Goal: Task Accomplishment & Management: Complete application form

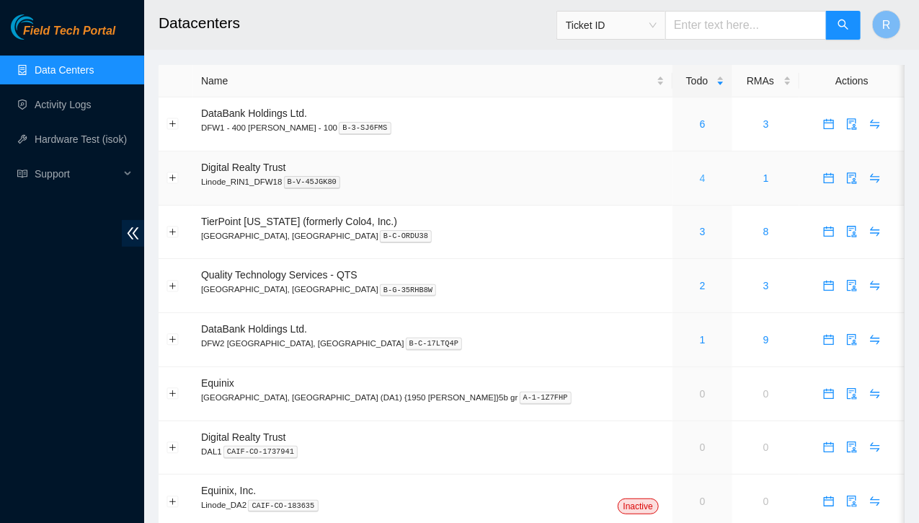
click at [681, 178] on div "4" at bounding box center [703, 178] width 44 height 16
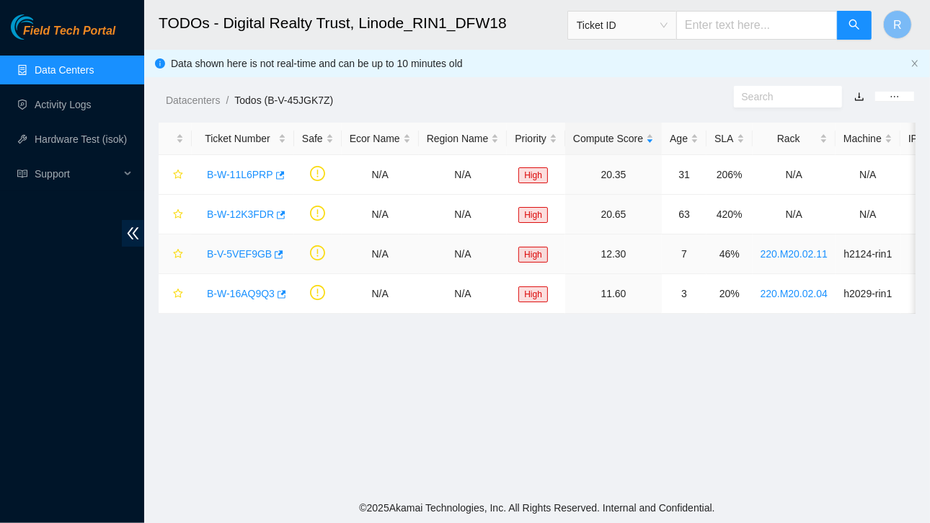
click at [223, 249] on link "B-V-5VEF9GB" at bounding box center [239, 254] width 65 height 12
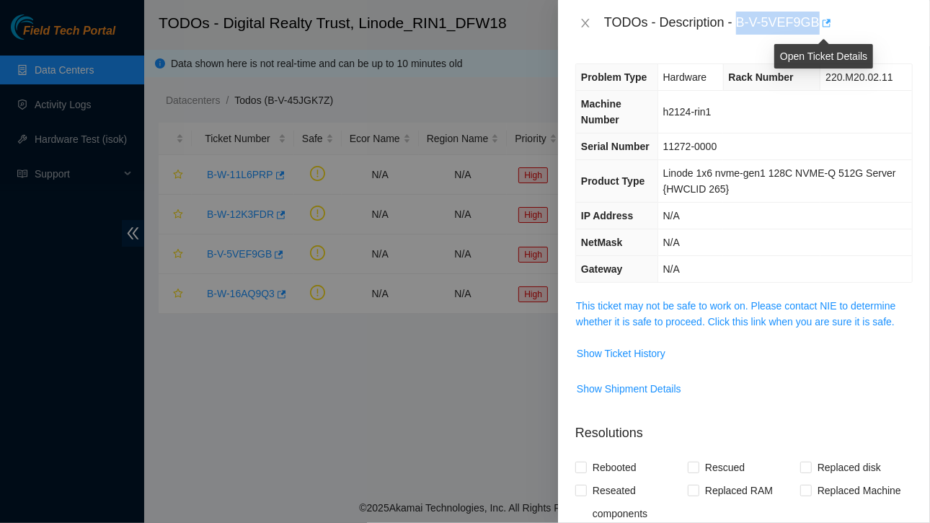
drag, startPoint x: 737, startPoint y: 19, endPoint x: 818, endPoint y: 19, distance: 80.8
click at [818, 19] on div "TODOs - Description - B-V-5VEF9GB" at bounding box center [758, 23] width 309 height 23
copy div "B-V-5VEF9GB"
click at [641, 353] on span "Show Ticket History" at bounding box center [621, 353] width 89 height 16
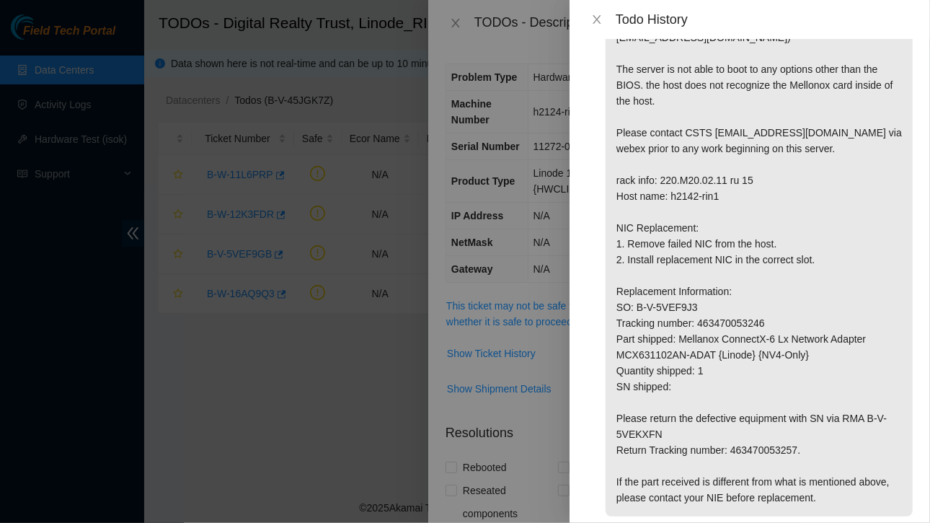
scroll to position [91, 0]
drag, startPoint x: 618, startPoint y: 291, endPoint x: 773, endPoint y: 301, distance: 155.4
click at [773, 301] on p "For questions about this maintenance, please contact [PERSON_NAME] St [PERSON_N…" at bounding box center [759, 250] width 307 height 529
copy p "SO: B-V-5VEF9J3 Tracking number: 463470053246"
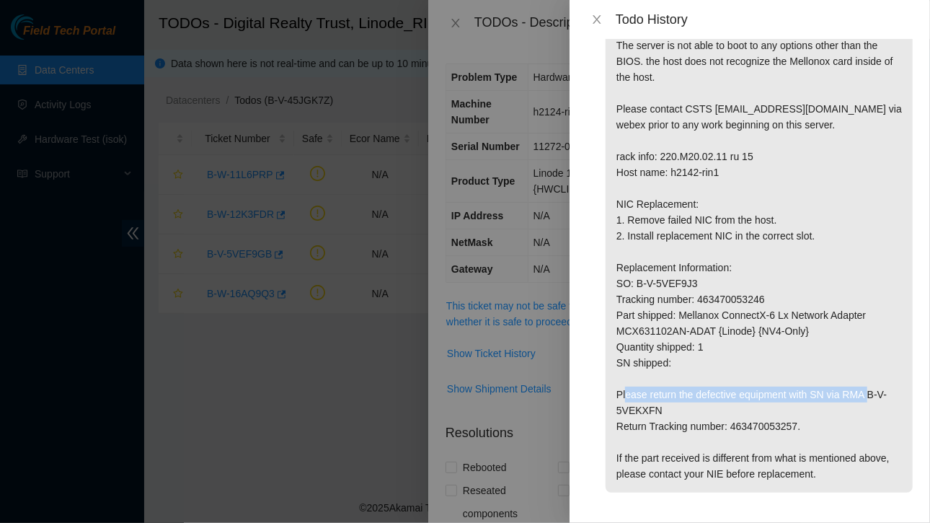
drag, startPoint x: 845, startPoint y: 379, endPoint x: 852, endPoint y: 407, distance: 29.6
click at [852, 407] on p "For questions about this maintenance, please contact [PERSON_NAME] St [PERSON_N…" at bounding box center [759, 227] width 307 height 529
click at [817, 406] on p "For questions about this maintenance, please contact [PERSON_NAME] St [PERSON_N…" at bounding box center [759, 227] width 307 height 529
drag, startPoint x: 840, startPoint y: 374, endPoint x: 841, endPoint y: 405, distance: 31.0
click at [841, 405] on p "For questions about this maintenance, please contact [PERSON_NAME] St [PERSON_N…" at bounding box center [759, 227] width 307 height 529
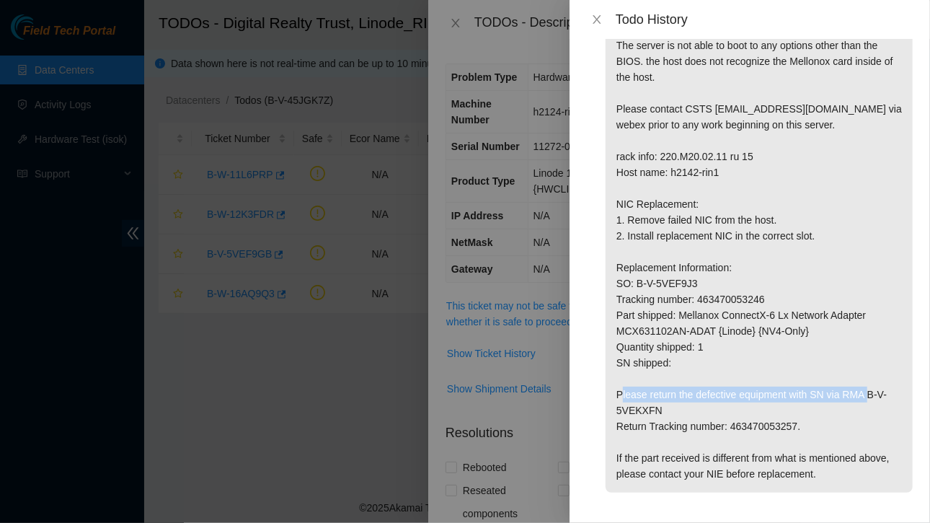
copy p "RMA B-V-5VEKXFN Return Tracking number: 463470053257."
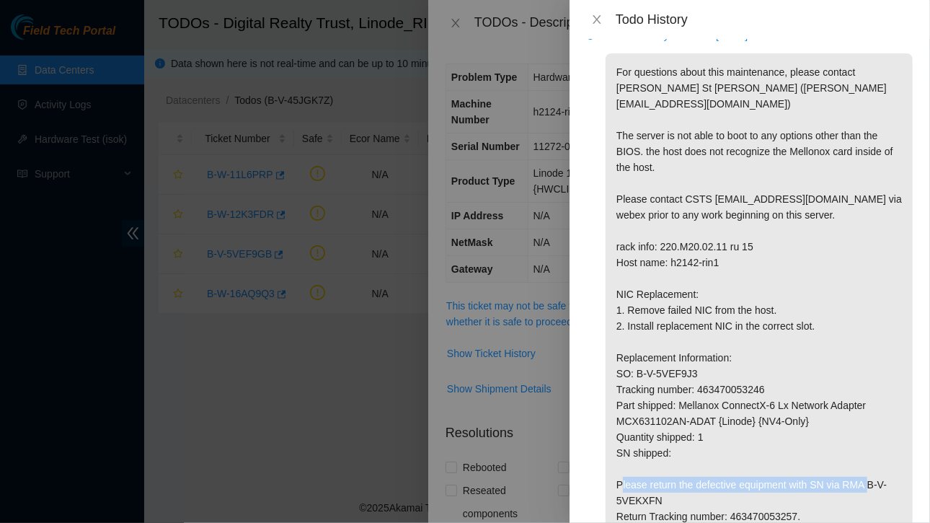
scroll to position [25, 0]
click at [601, 15] on icon "close" at bounding box center [597, 20] width 12 height 12
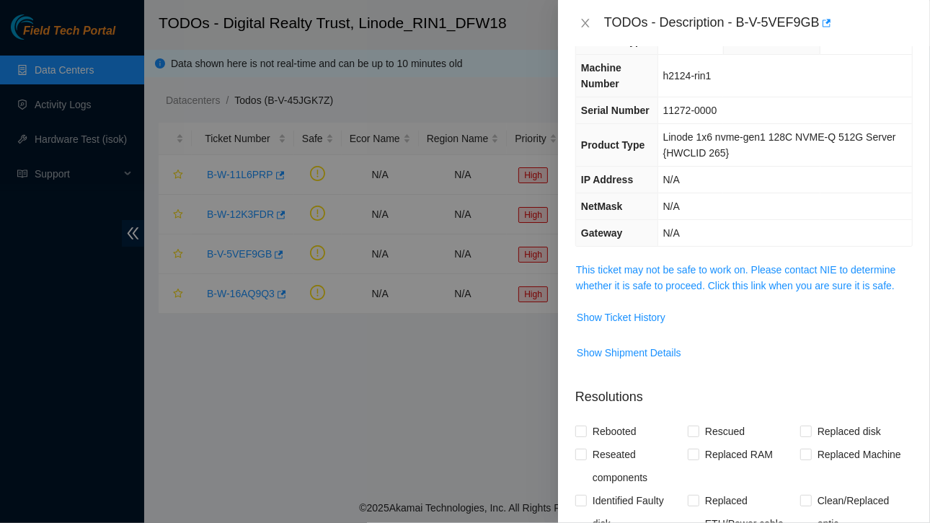
scroll to position [37, 0]
click at [640, 314] on span "Show Ticket History" at bounding box center [621, 316] width 89 height 16
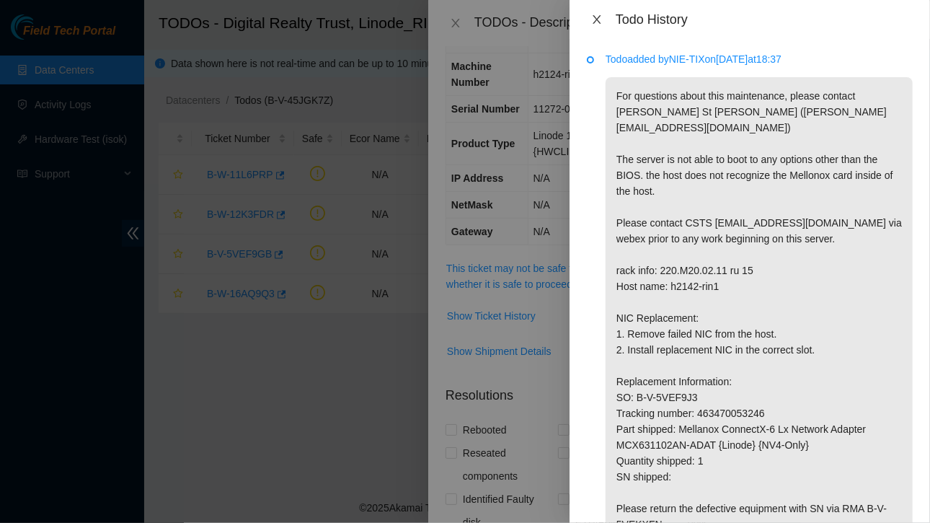
click at [599, 13] on button "Close" at bounding box center [597, 20] width 20 height 14
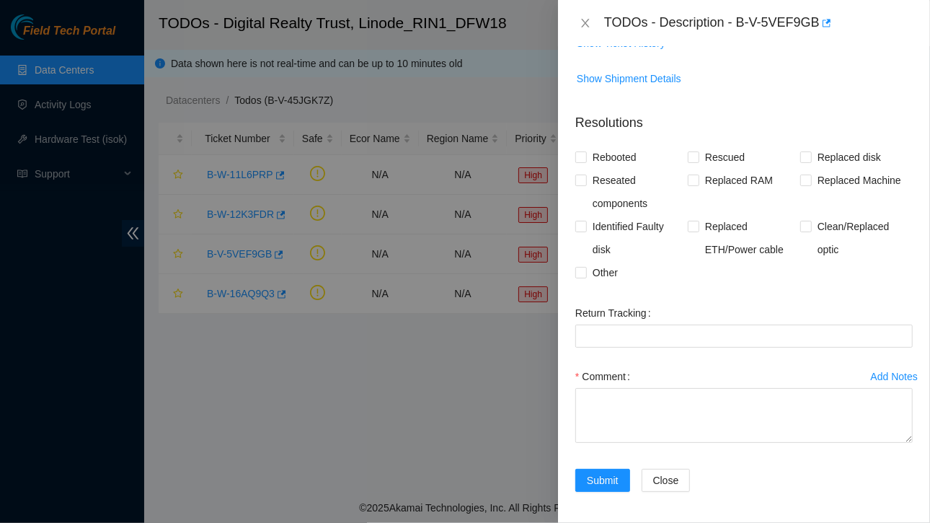
scroll to position [309, 0]
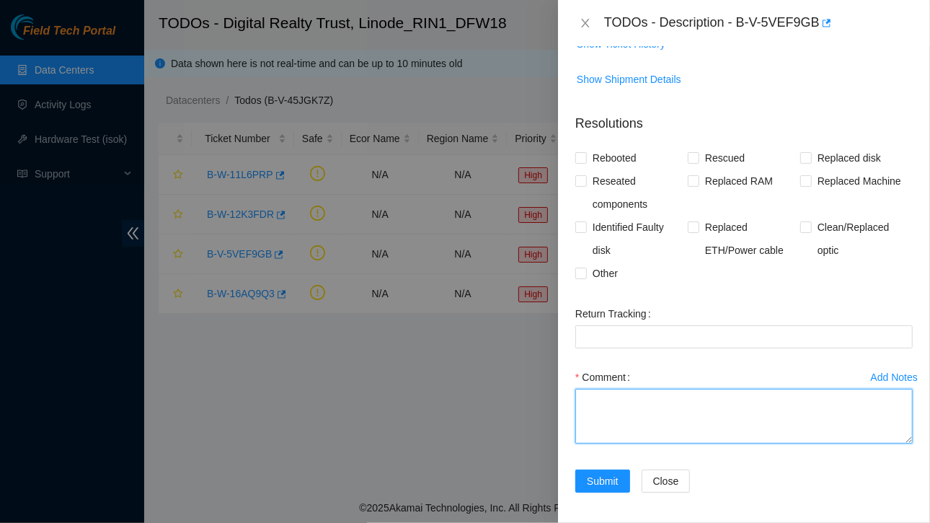
click at [634, 408] on textarea "Comment" at bounding box center [743, 416] width 337 height 55
drag, startPoint x: 655, startPoint y: 219, endPoint x: 606, endPoint y: 411, distance: 198.5
click at [606, 411] on textarea "Comment" at bounding box center [743, 416] width 337 height 55
paste textarea "Ticket:B-V-5VEF9GB SO: B-V-5VEF9J3 Tracking number: 463470053246 Serial of new …"
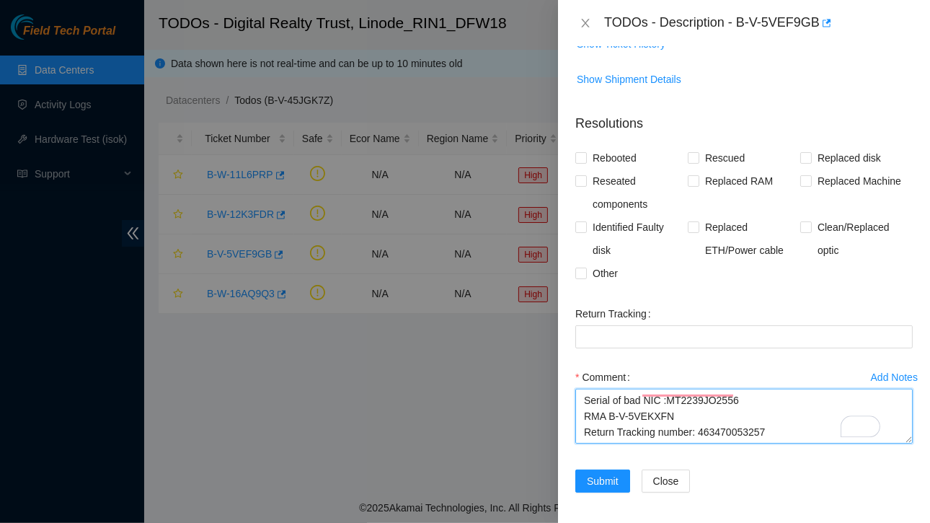
scroll to position [0, 0]
click at [596, 397] on textarea "Ticket:B-V-5VEF9GB SO: B-V-5VEF9J3 Tracking number: 463470053246 Serial of new …" at bounding box center [743, 416] width 337 height 55
click at [777, 412] on textarea "Contacted [PERSON_NAME] webex confirmed the host name and system serial number …" at bounding box center [743, 416] width 337 height 55
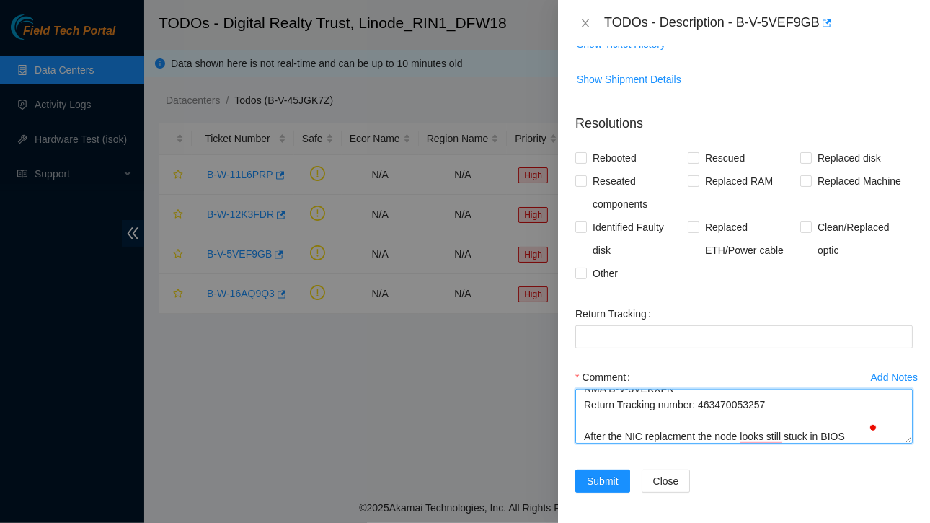
scroll to position [170, 0]
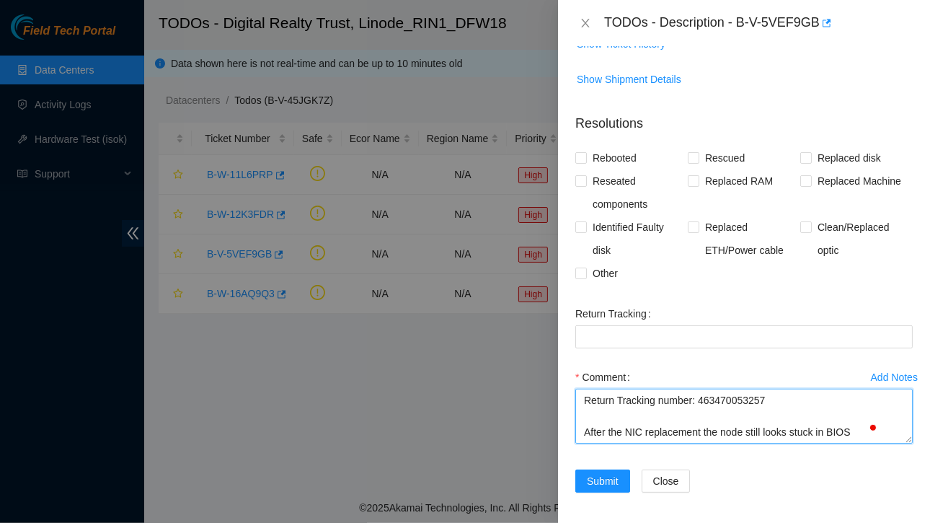
click at [851, 420] on textarea "Contacted [PERSON_NAME] webex confirmed the host name and system serial number …" at bounding box center [743, 416] width 337 height 55
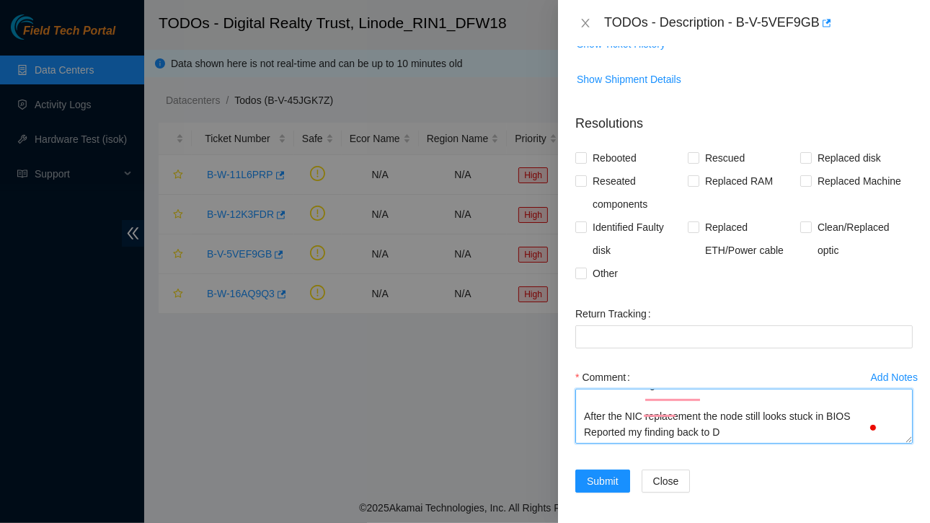
scroll to position [197, 0]
type textarea "Contacted [PERSON_NAME] webex confirmed the host name and system serial number …"
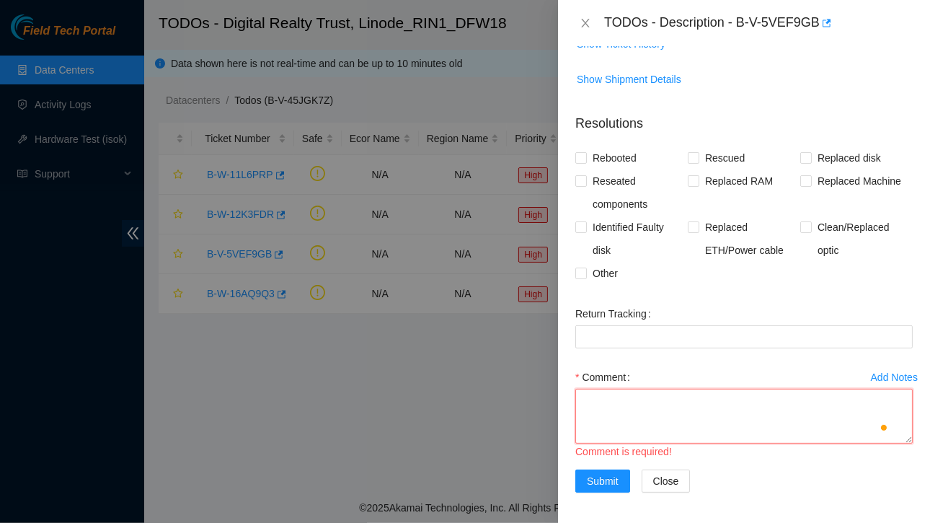
scroll to position [0, 0]
paste textarea "Contacted [PERSON_NAME] via Webex and confirmed the host name and system serial…"
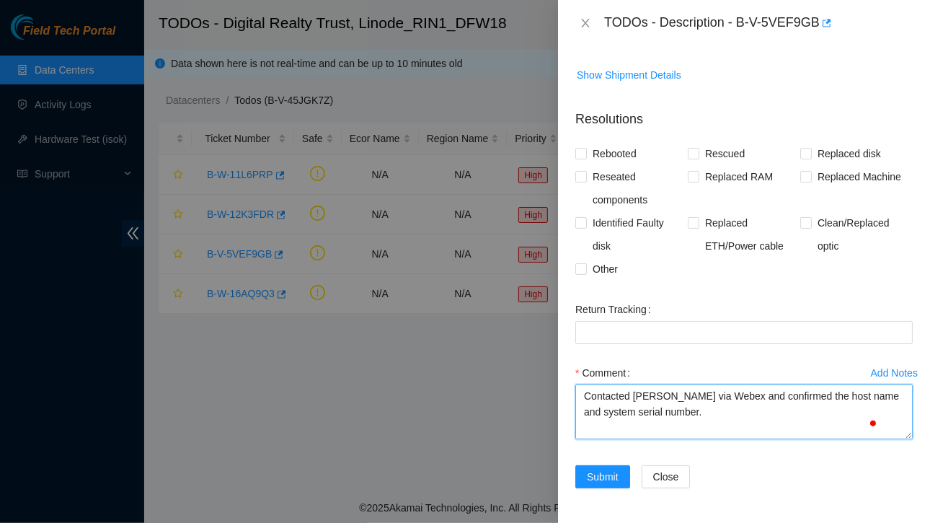
scroll to position [320, 0]
type textarea "Contacted [PERSON_NAME] via Webex and confirmed the host name and system serial…"
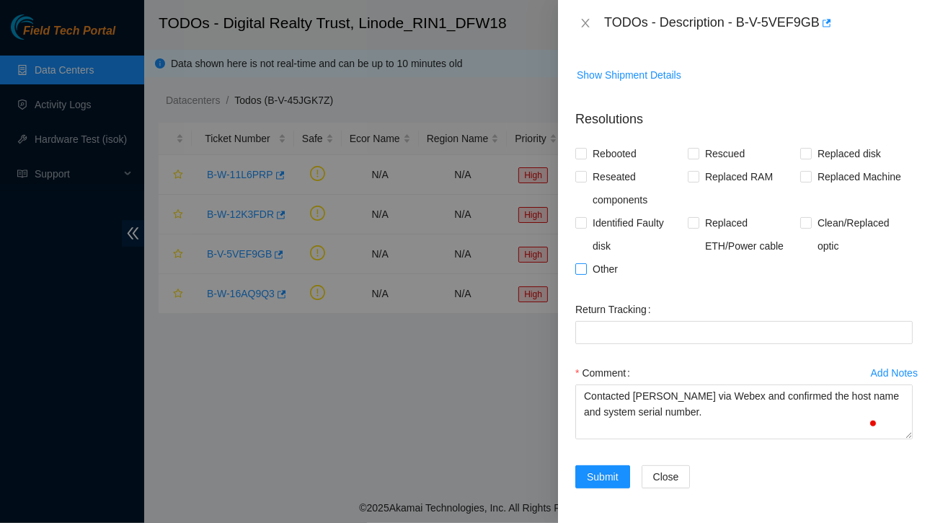
click at [581, 263] on input "Other" at bounding box center [580, 268] width 10 height 10
checkbox input "true"
click at [580, 148] on input "Rebooted" at bounding box center [580, 153] width 10 height 10
checkbox input "true"
click at [581, 171] on input "Reseated components" at bounding box center [580, 176] width 10 height 10
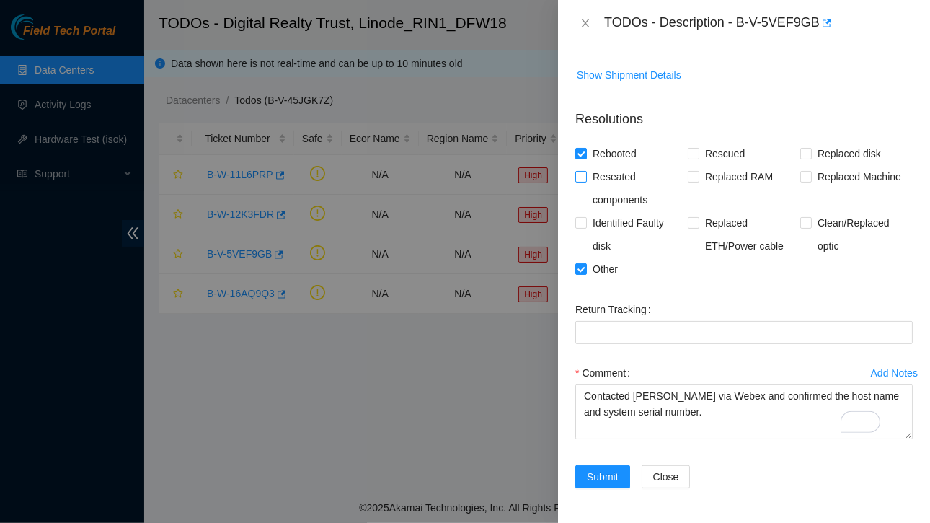
checkbox input "true"
click at [596, 469] on span "Submit" at bounding box center [603, 477] width 32 height 16
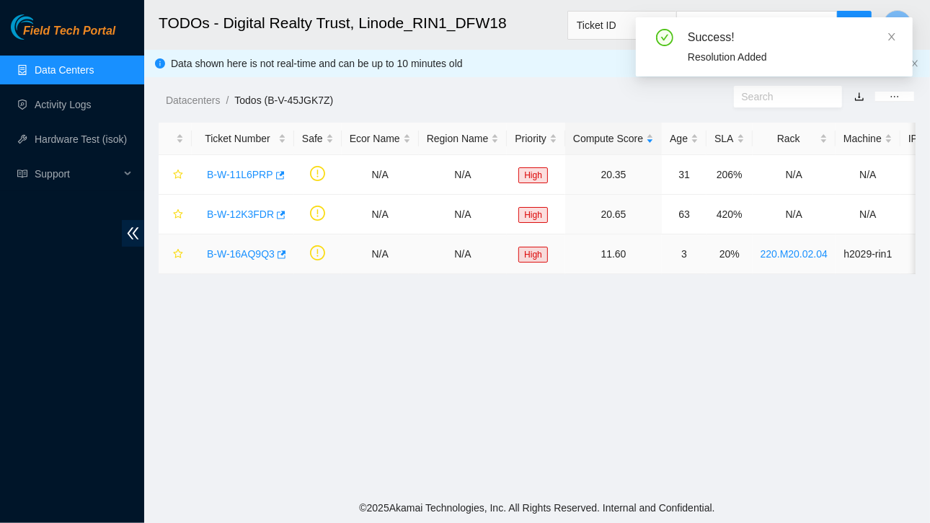
click at [249, 250] on link "B-W-16AQ9Q3" at bounding box center [241, 254] width 68 height 12
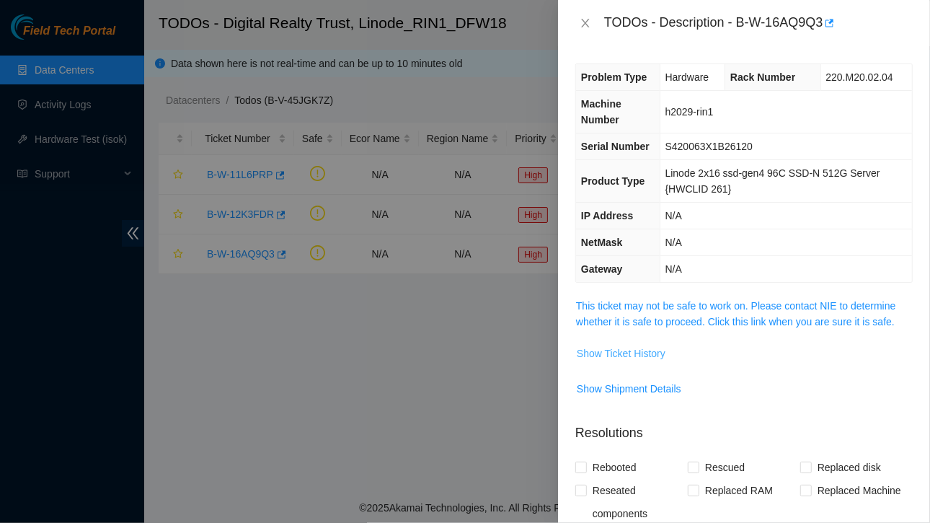
click at [625, 348] on span "Show Ticket History" at bounding box center [621, 353] width 89 height 16
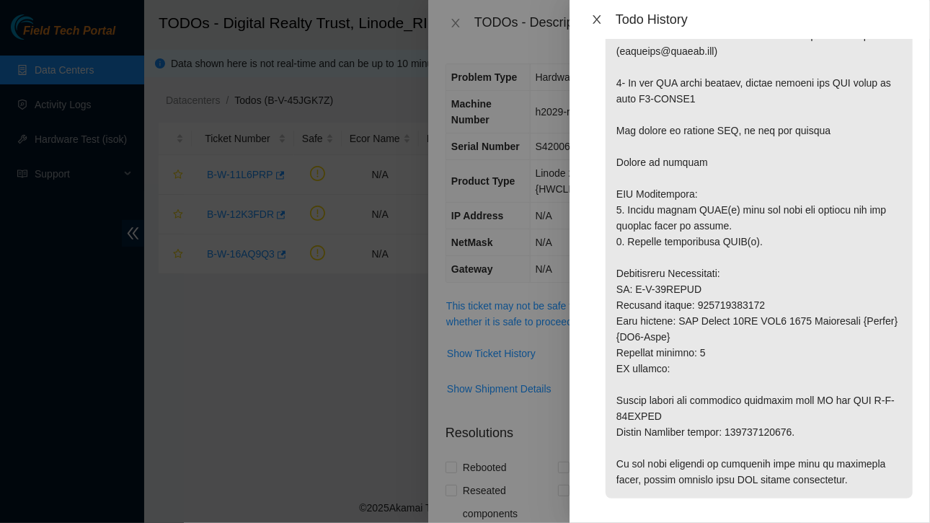
click at [599, 22] on icon "close" at bounding box center [597, 19] width 8 height 9
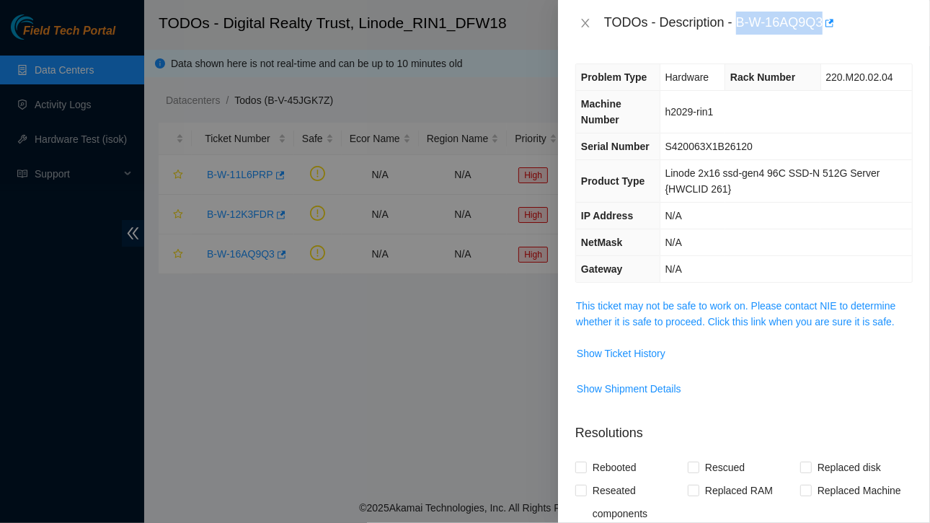
drag, startPoint x: 737, startPoint y: 22, endPoint x: 823, endPoint y: 28, distance: 86.1
click at [823, 28] on div "TODOs - Description - B-W-16AQ9Q3" at bounding box center [758, 23] width 309 height 23
copy div "B-W-16AQ9Q3"
click at [640, 347] on span "Show Ticket History" at bounding box center [621, 353] width 89 height 16
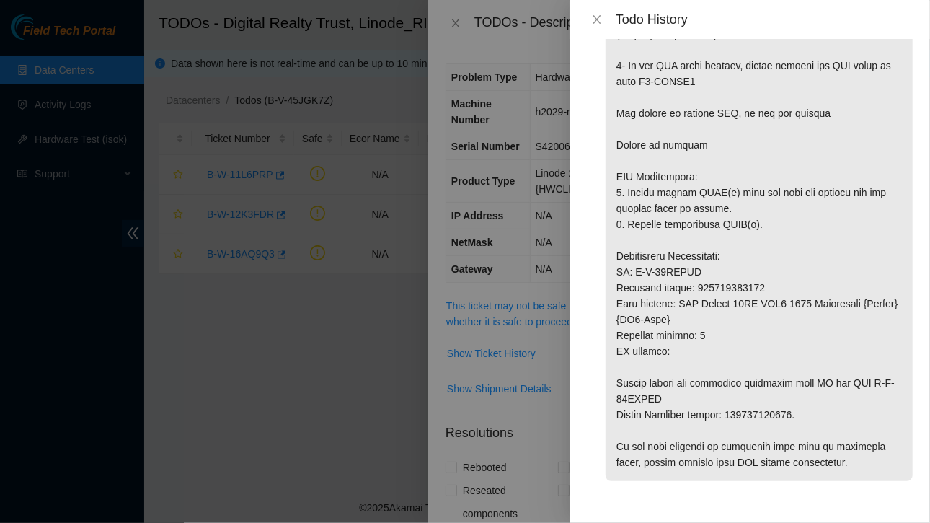
scroll to position [299, 0]
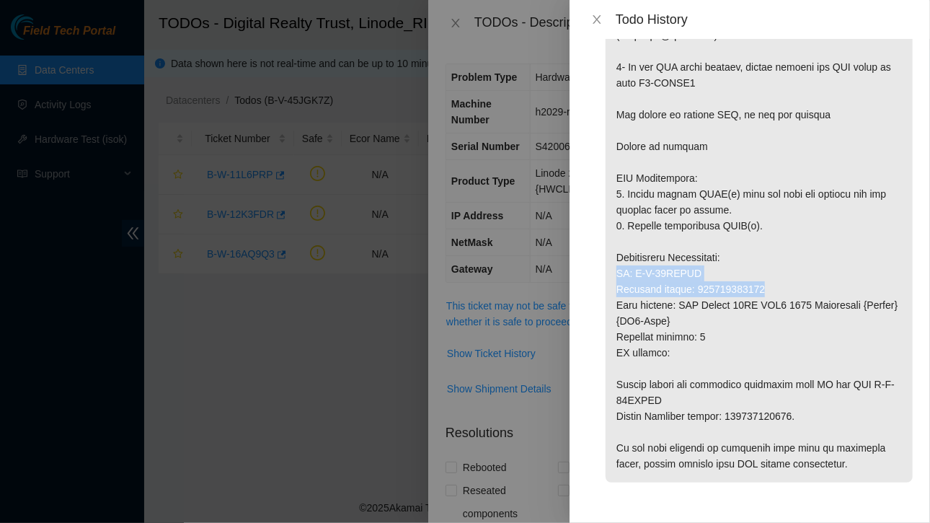
drag, startPoint x: 617, startPoint y: 274, endPoint x: 777, endPoint y: 291, distance: 160.9
click at [777, 291] on p at bounding box center [759, 131] width 307 height 704
copy p "SO: B-W-16ANTXJ Tracking number: 463470056598"
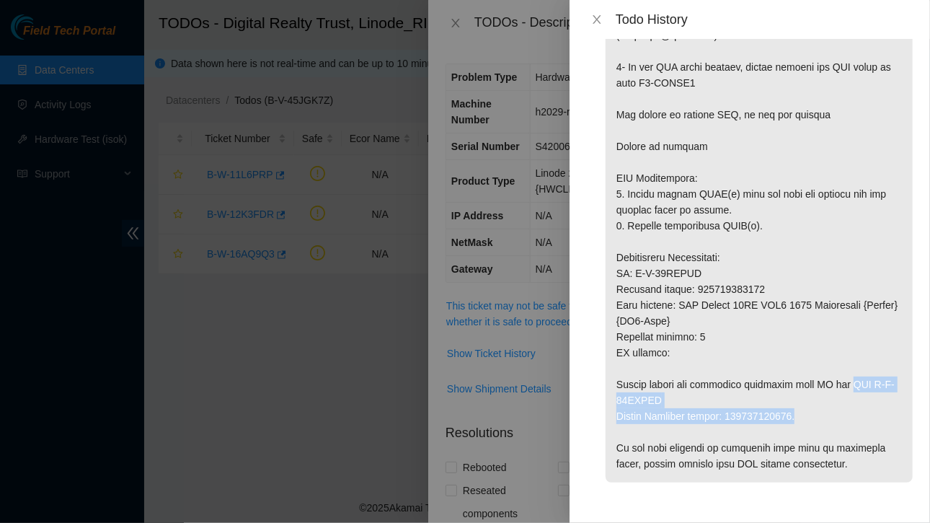
drag, startPoint x: 841, startPoint y: 381, endPoint x: 850, endPoint y: 410, distance: 30.3
click at [850, 410] on p at bounding box center [759, 131] width 307 height 704
copy p "RMA B-W-16AMQUB Return Tracking number: 463470056602."
click at [599, 20] on icon "close" at bounding box center [597, 19] width 8 height 9
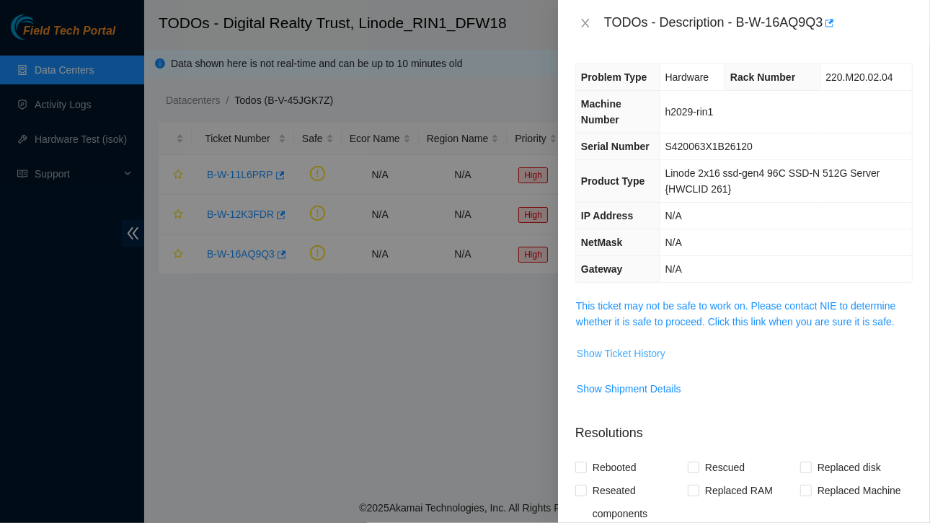
click at [618, 352] on span "Show Ticket History" at bounding box center [621, 353] width 89 height 16
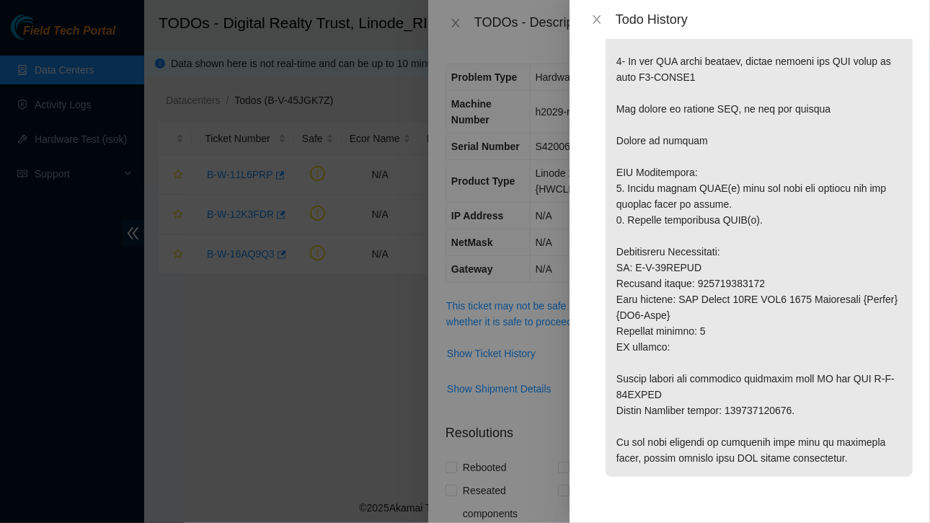
scroll to position [0, 0]
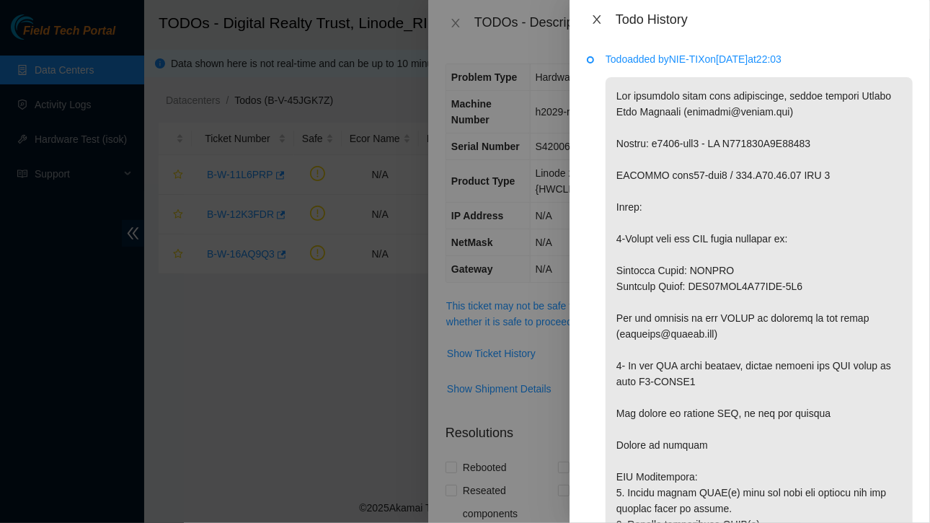
click at [598, 21] on icon "close" at bounding box center [597, 20] width 12 height 12
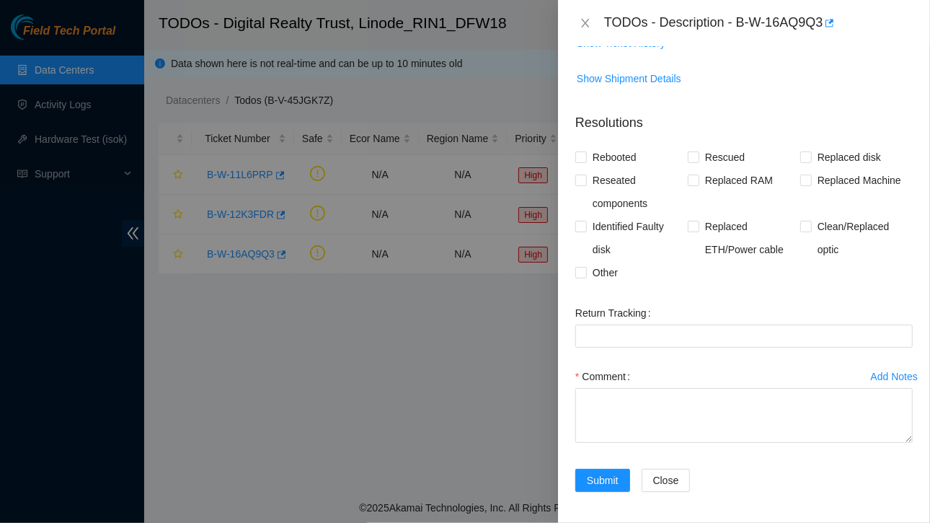
scroll to position [310, 0]
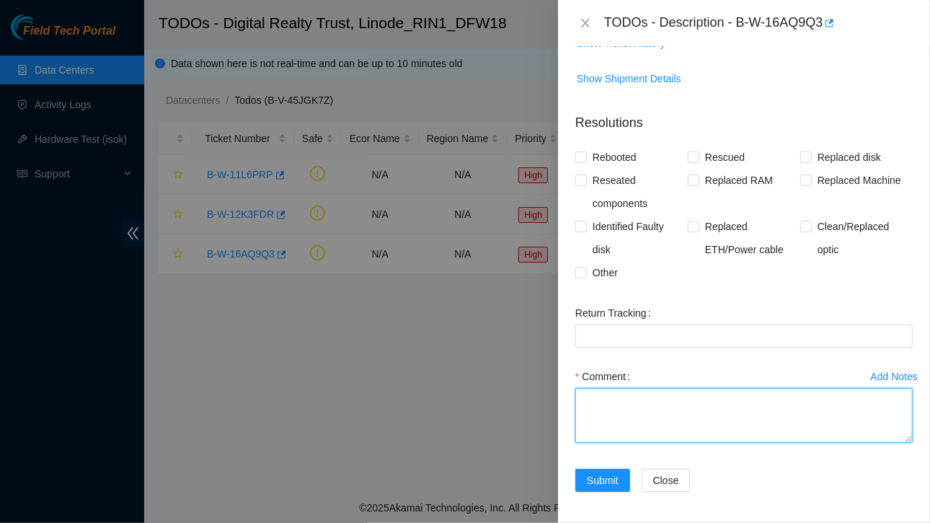
click at [650, 397] on textarea "Comment" at bounding box center [743, 415] width 337 height 55
paste textarea "Ticket:B-W-16AQ9Q3 SO: B-W-16ANTXJ Tracking number: 463470056598 Serial of new …"
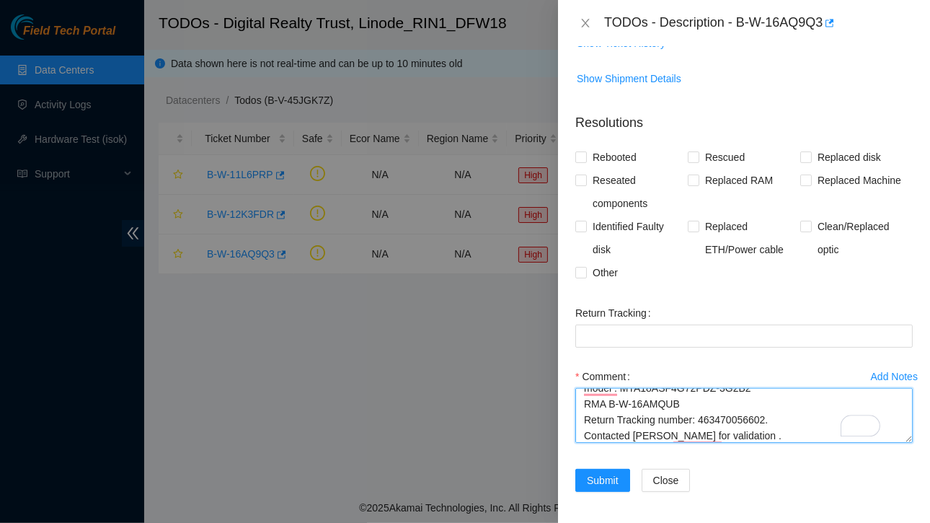
click at [586, 433] on textarea "Ticket:B-W-16AQ9Q3 SO: B-W-16ANTXJ Tracking number: 463470056598 Serial of new …" at bounding box center [743, 415] width 337 height 55
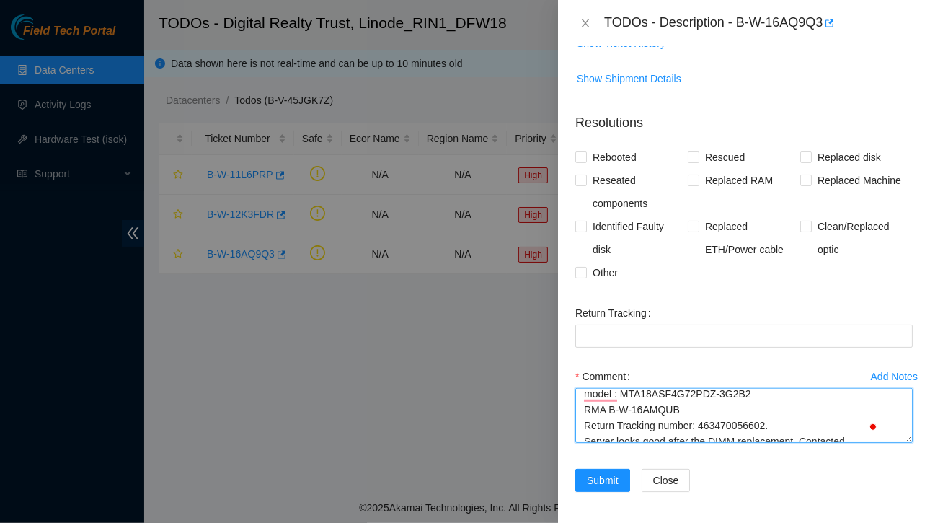
scroll to position [111, 0]
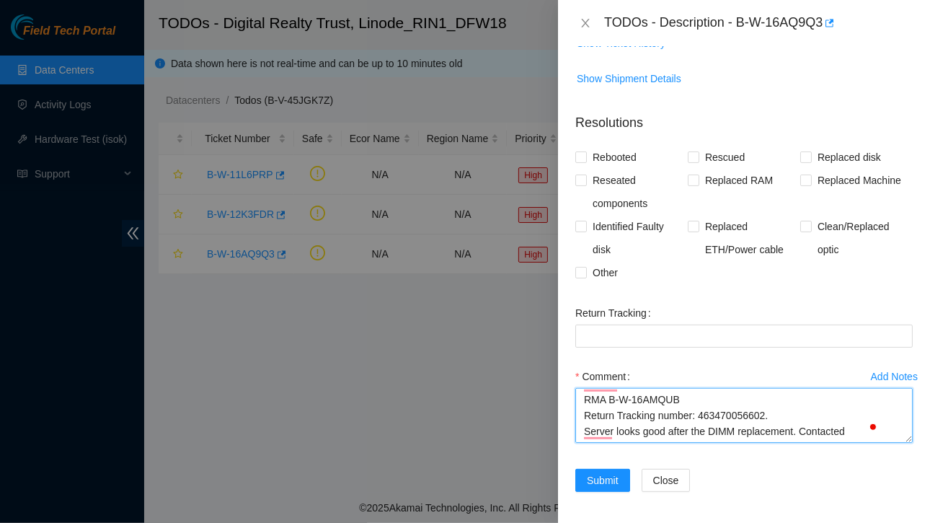
drag, startPoint x: 697, startPoint y: 412, endPoint x: 762, endPoint y: 414, distance: 64.9
click at [762, 414] on textarea "Ticket:B-W-16AQ9Q3 SO: B-W-16ANTXJ Tracking number: 463470056598 Serial of new …" at bounding box center [743, 415] width 337 height 55
type textarea "Ticket:B-W-16AQ9Q3 SO: B-W-16ANTXJ Tracking number: 463470056598 Serial of new …"
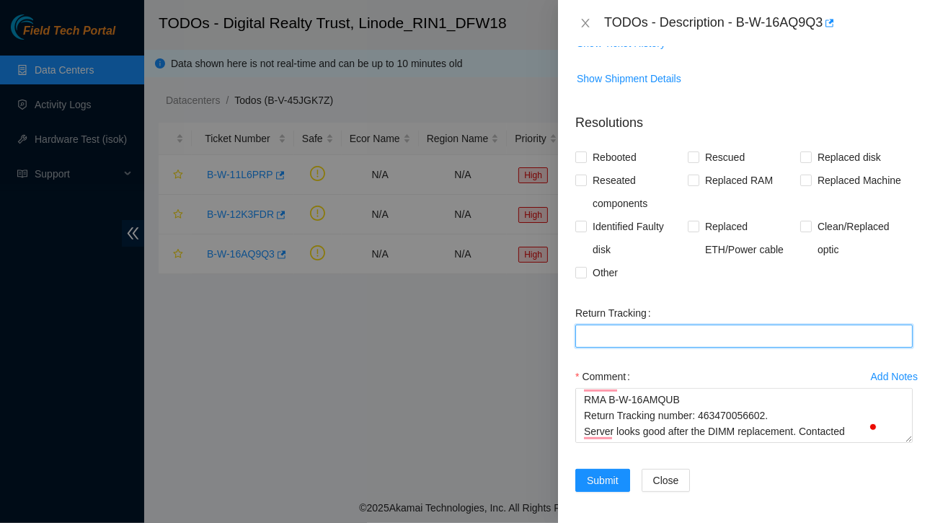
click at [603, 325] on Tracking "Return Tracking" at bounding box center [743, 336] width 337 height 23
paste Tracking "463470056602"
type Tracking "463470056602"
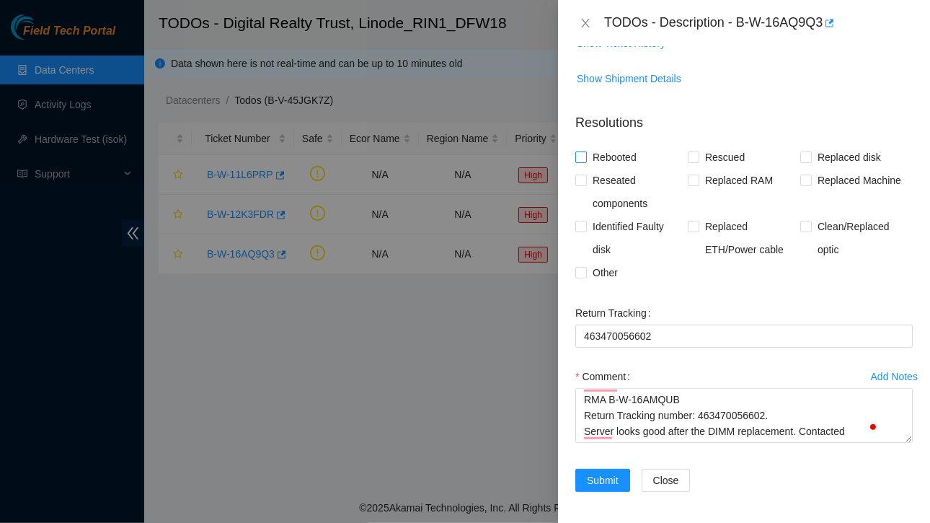
click at [583, 151] on input "Rebooted" at bounding box center [580, 156] width 10 height 10
checkbox input "true"
click at [699, 175] on span "Replaced RAM" at bounding box center [738, 180] width 79 height 23
click at [697, 175] on input "Replaced RAM" at bounding box center [693, 180] width 10 height 10
checkbox input "true"
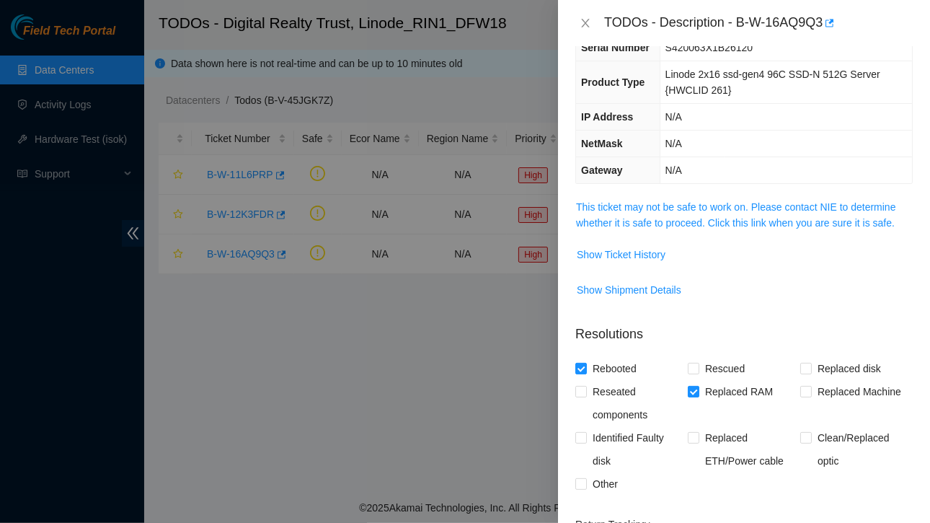
scroll to position [133, 0]
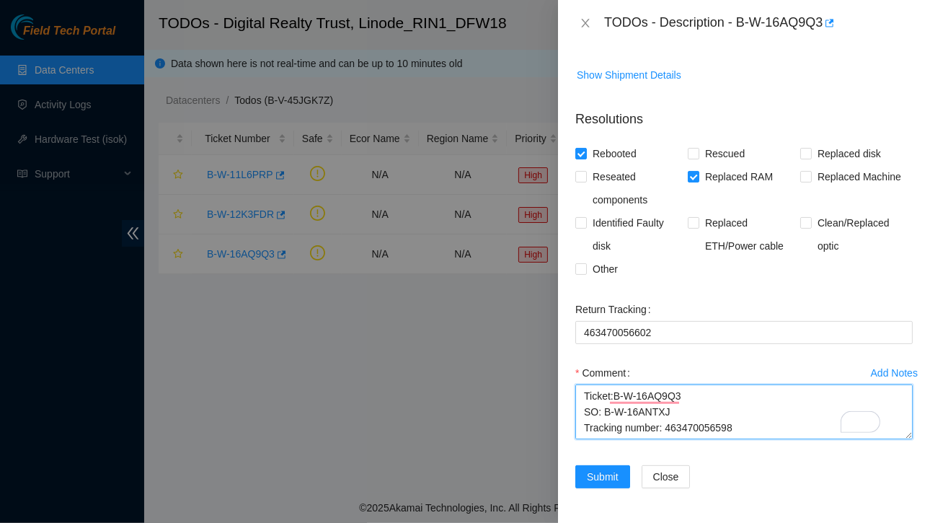
click at [581, 388] on textarea "Ticket:B-W-16AQ9Q3 SO: B-W-16ANTXJ Tracking number: 463470056598 Serial of new …" at bounding box center [743, 411] width 337 height 55
type textarea "Replaced DIMM P2 B2 Ticket:B-W-16AQ9Q3 SO: B-W-16ANTXJ Tracking number: 4634700…"
drag, startPoint x: 583, startPoint y: 384, endPoint x: 673, endPoint y: 448, distance: 109.6
click at [673, 448] on div "Add Notes Comment Replaced DIMM P2 B2 Ticket:B-W-16AQ9Q3 SO: B-W-16ANTXJ Tracki…" at bounding box center [744, 413] width 349 height 104
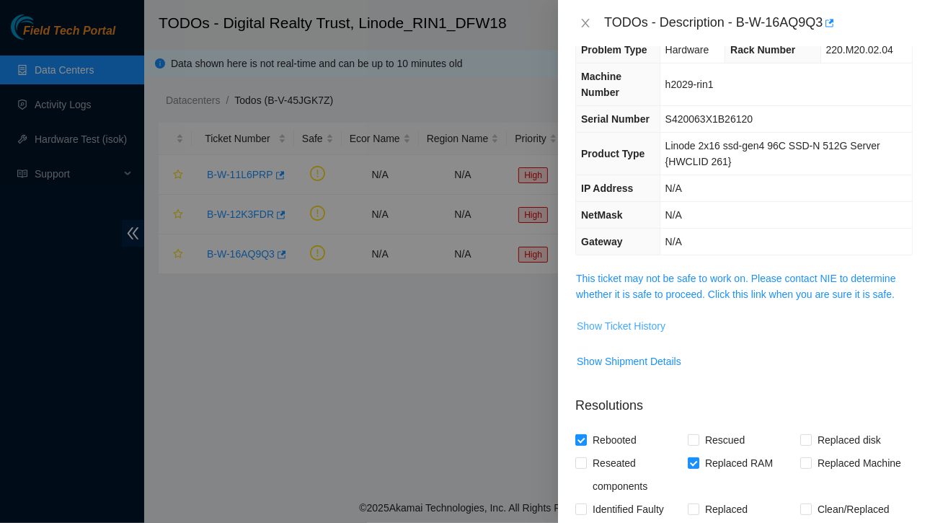
click at [642, 324] on span "Show Ticket History" at bounding box center [621, 326] width 89 height 16
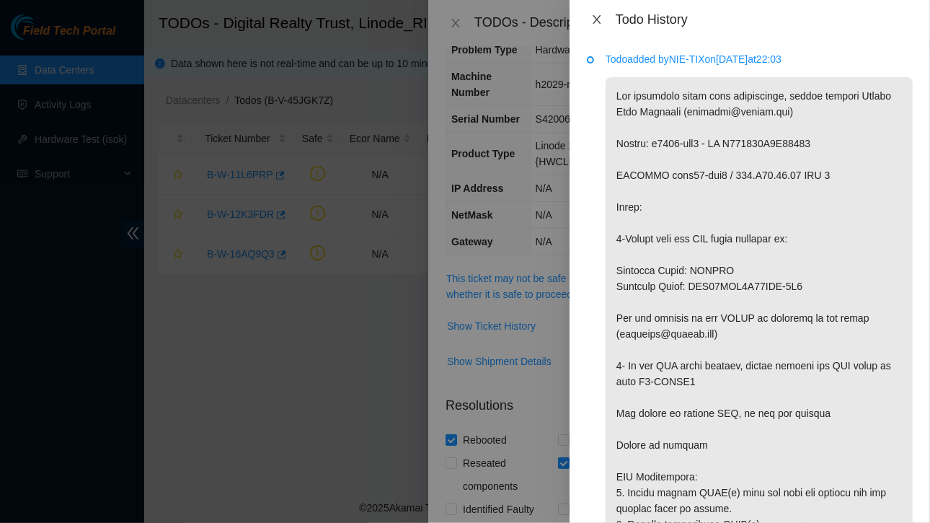
click at [598, 21] on icon "close" at bounding box center [597, 20] width 12 height 12
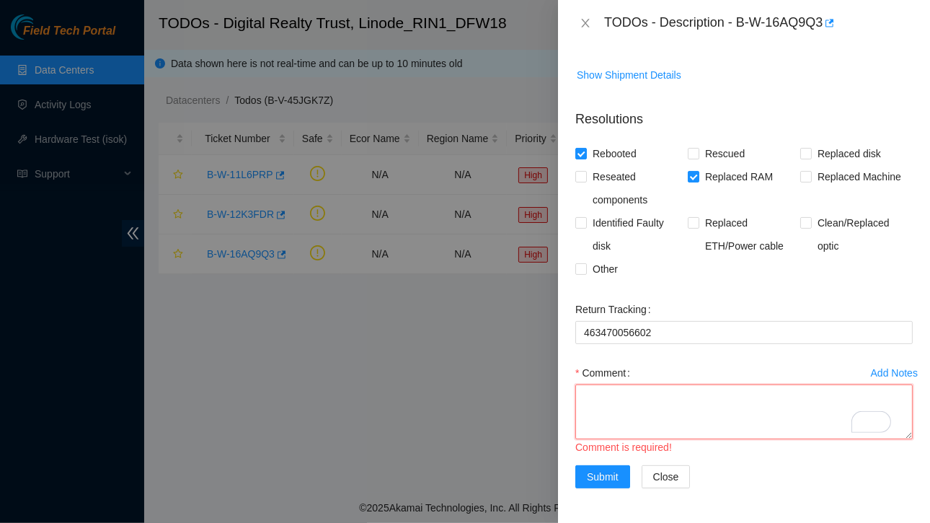
click at [626, 403] on textarea "Comment" at bounding box center [743, 411] width 337 height 55
paste textarea "Replaced DIMM P2 B2 Ticket:B-W-16AQ9Q3 SO: B-W-16ANTXJ Tracking number: 4634700…"
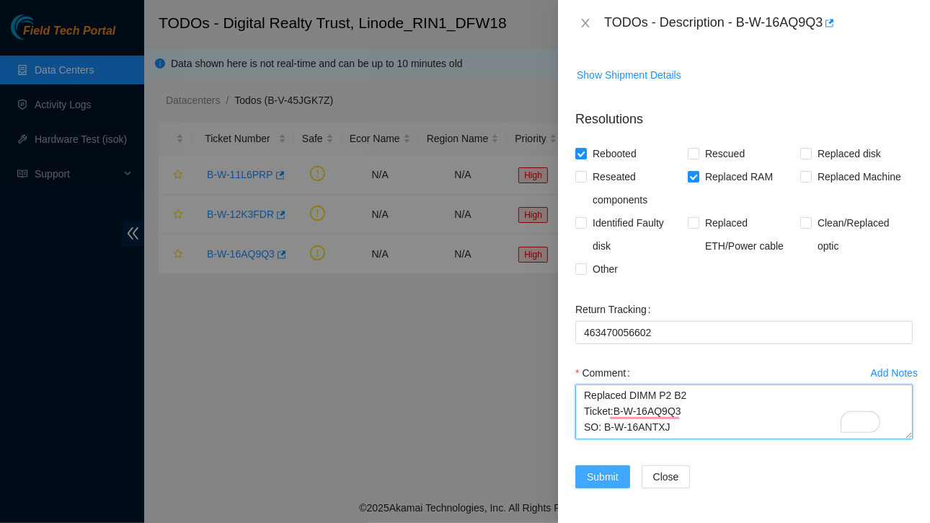
type textarea "Replaced DIMM P2 B2 Ticket:B-W-16AQ9Q3 SO: B-W-16ANTXJ Tracking number: 4634700…"
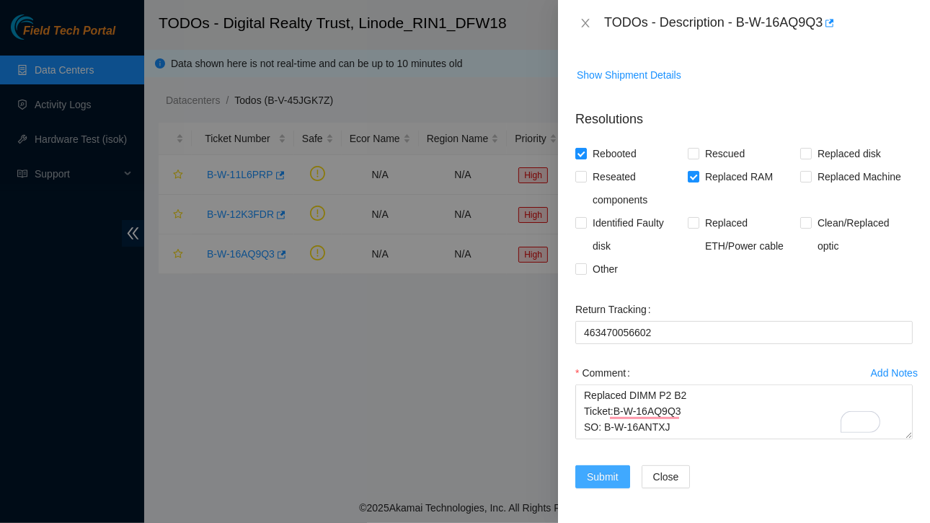
click at [592, 469] on span "Submit" at bounding box center [603, 477] width 32 height 16
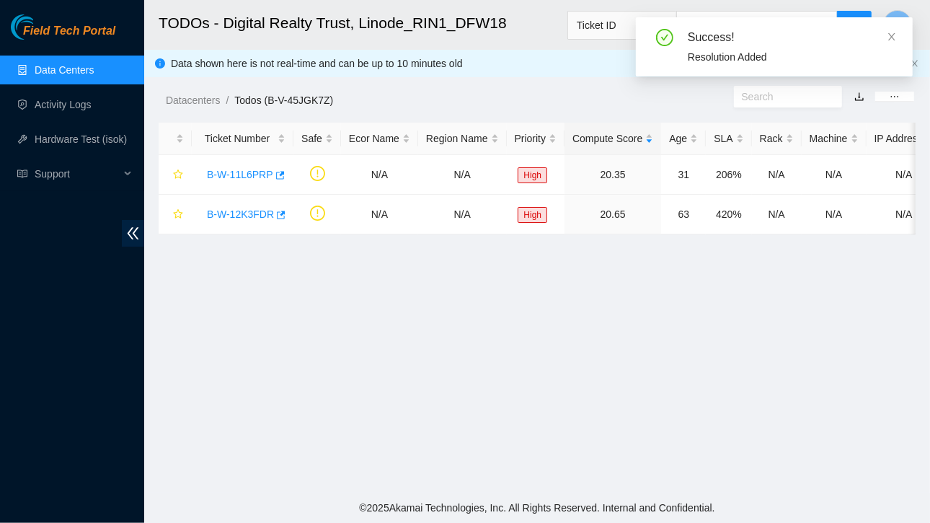
click at [60, 69] on link "Data Centers" at bounding box center [64, 70] width 59 height 12
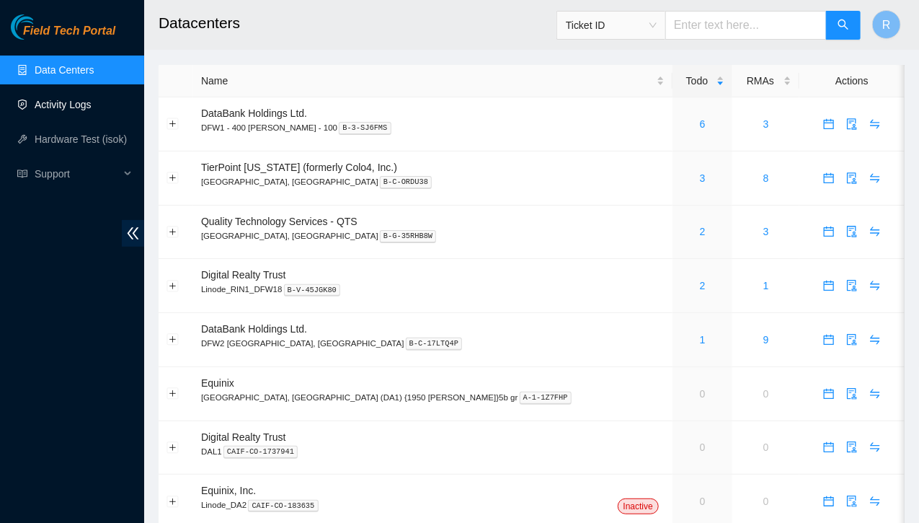
click at [61, 105] on link "Activity Logs" at bounding box center [63, 105] width 57 height 12
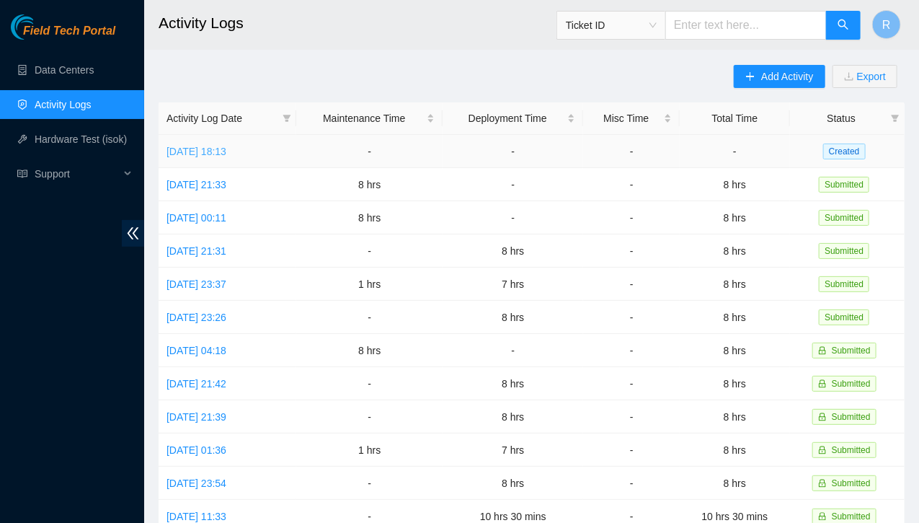
click at [209, 148] on link "[DATE] 18:13" at bounding box center [197, 152] width 60 height 12
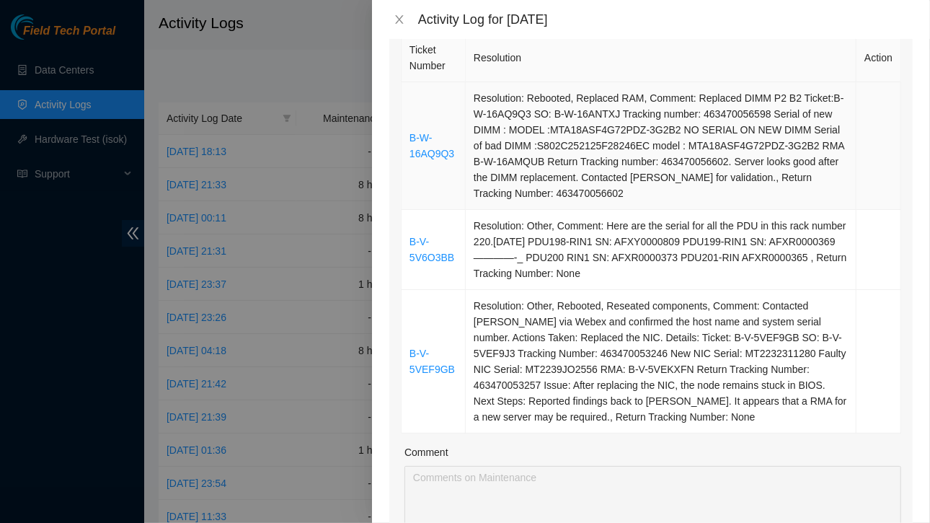
scroll to position [234, 0]
